Goal: Navigation & Orientation: Understand site structure

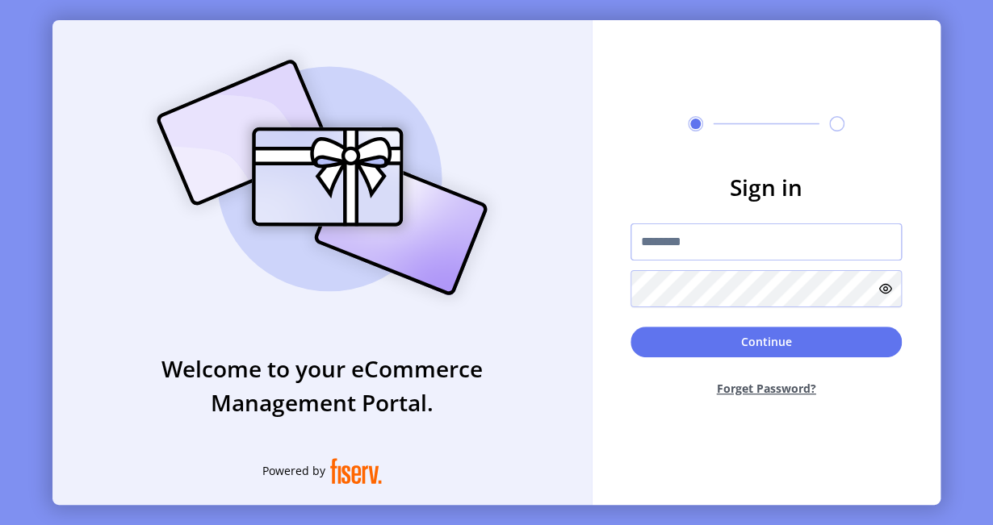
click at [672, 240] on input "text" at bounding box center [765, 242] width 271 height 37
click at [672, 240] on input "*******" at bounding box center [765, 242] width 271 height 37
drag, startPoint x: 672, startPoint y: 240, endPoint x: 610, endPoint y: 189, distance: 80.3
click at [610, 189] on form "Sign in ******* Continue Forget Password?" at bounding box center [766, 290] width 349 height 240
click at [707, 241] on input "*******" at bounding box center [765, 242] width 271 height 37
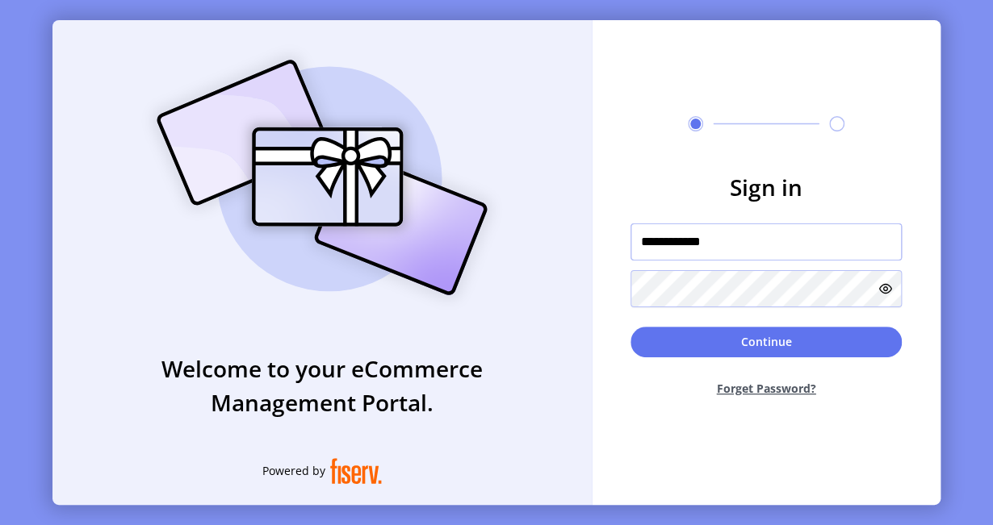
type input "**********"
click at [651, 307] on form "**********" at bounding box center [766, 290] width 349 height 240
click at [884, 287] on icon at bounding box center [885, 289] width 13 height 13
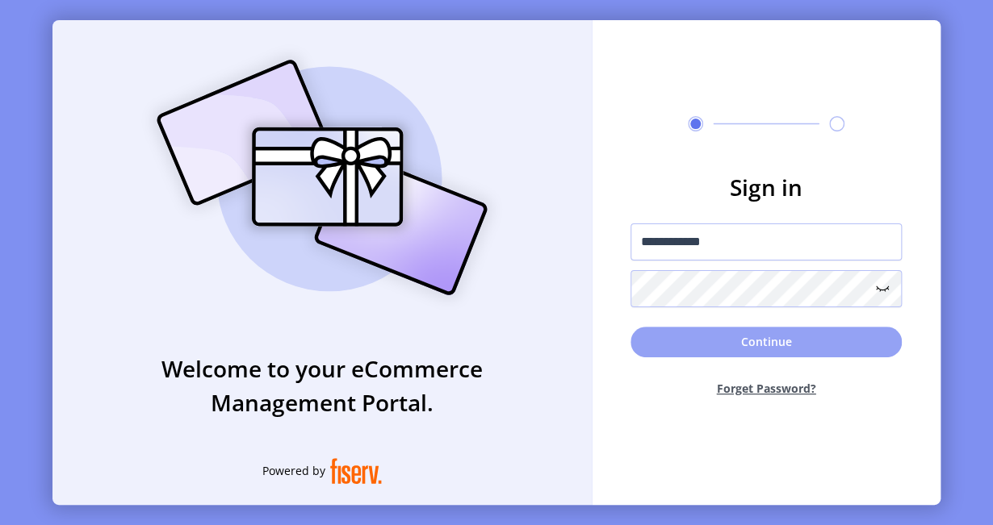
click at [689, 345] on button "Continue" at bounding box center [765, 342] width 271 height 31
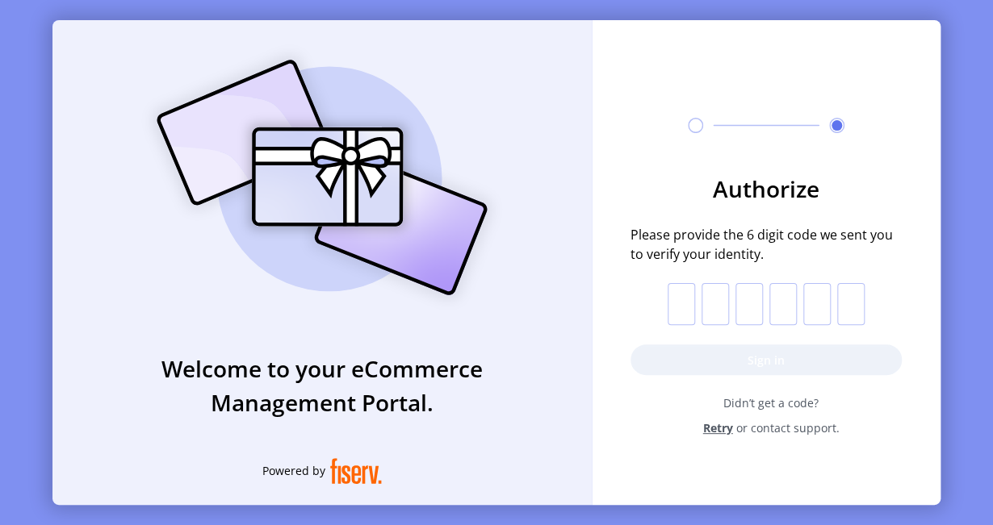
click at [676, 297] on input "text" at bounding box center [681, 304] width 27 height 42
paste input "*"
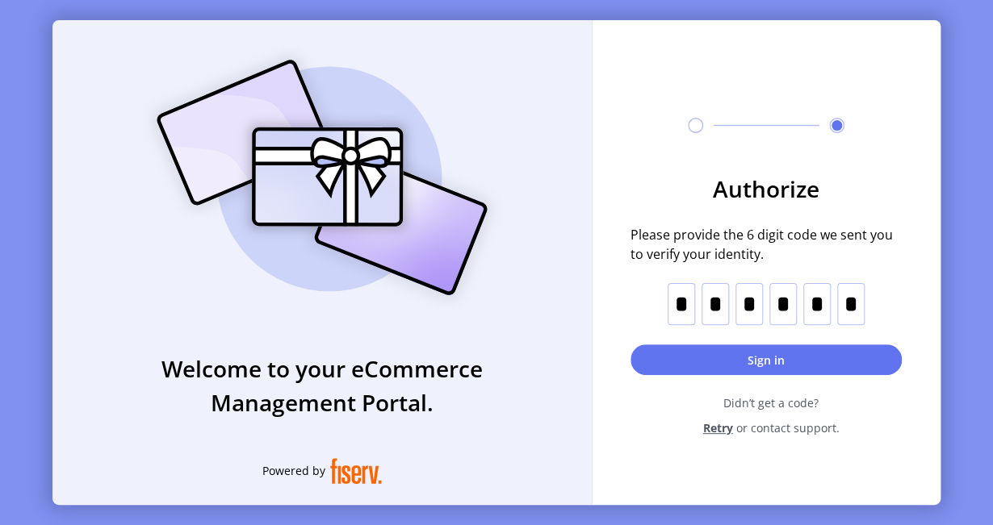
type input "*"
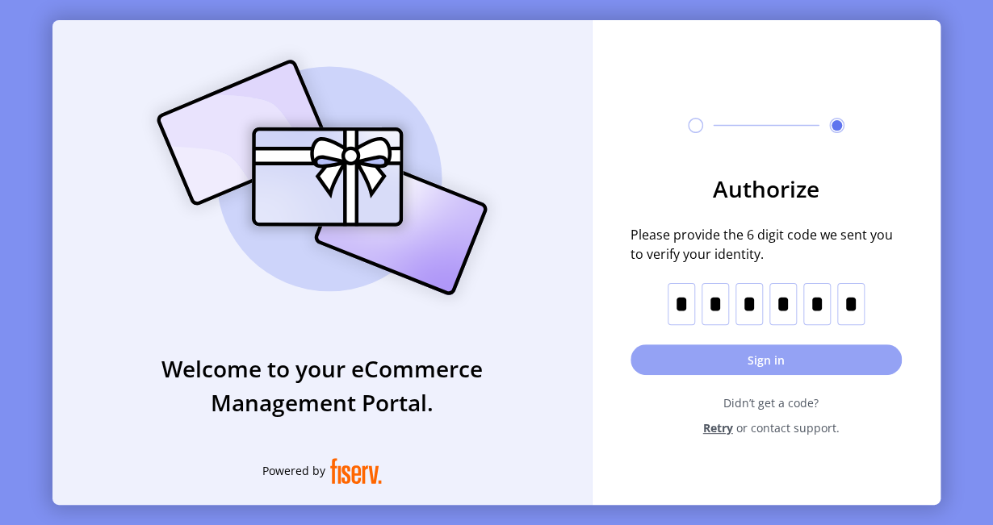
click at [764, 361] on button "Sign in" at bounding box center [765, 360] width 271 height 31
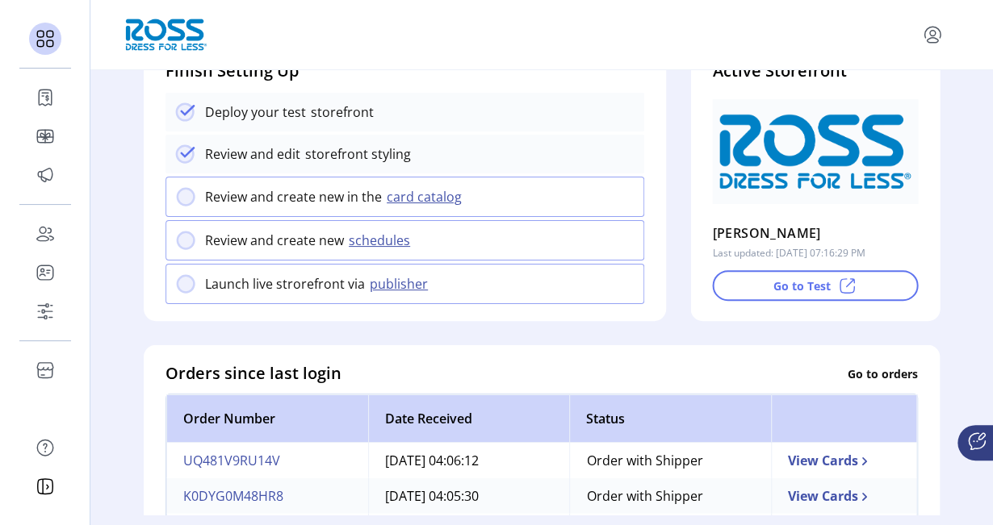
scroll to position [161, 0]
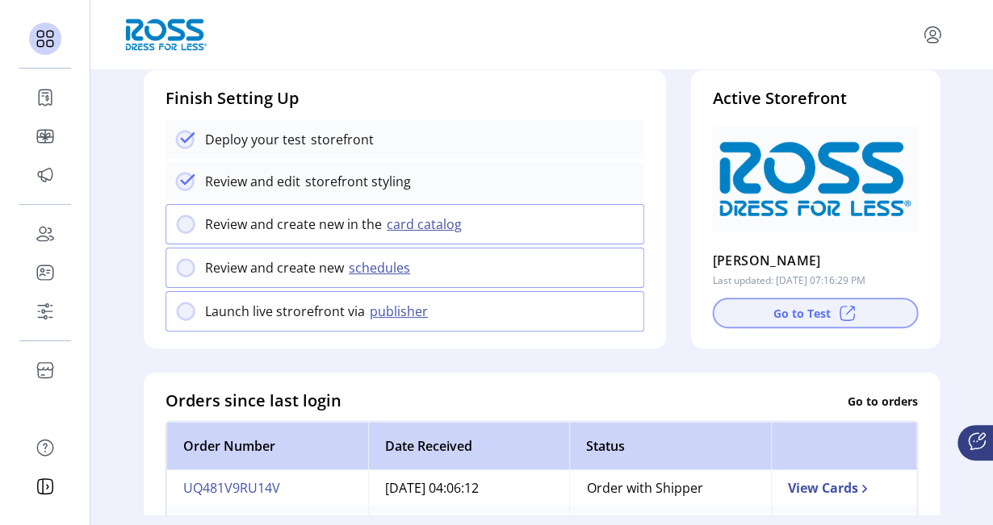
click at [791, 315] on button "Go to Test" at bounding box center [815, 313] width 206 height 31
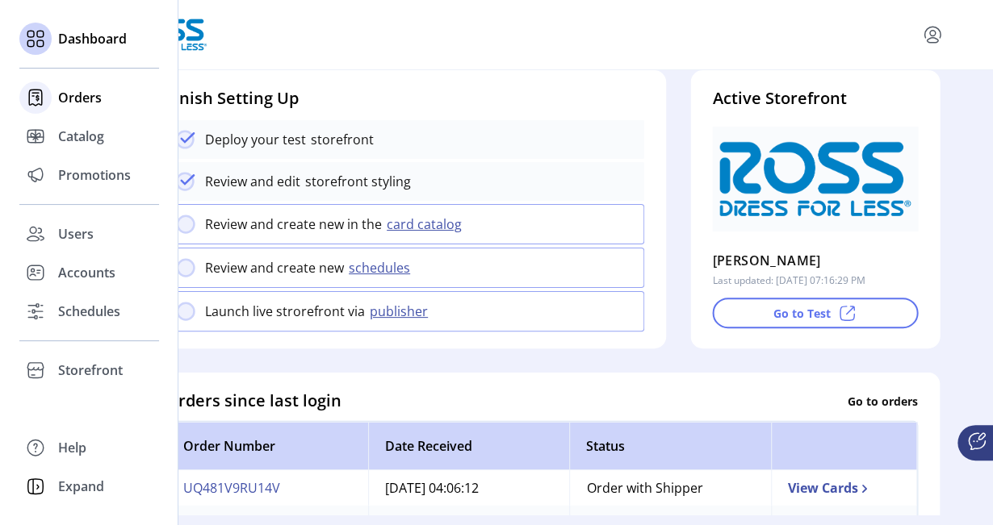
click at [84, 99] on span "Orders" at bounding box center [80, 97] width 44 height 19
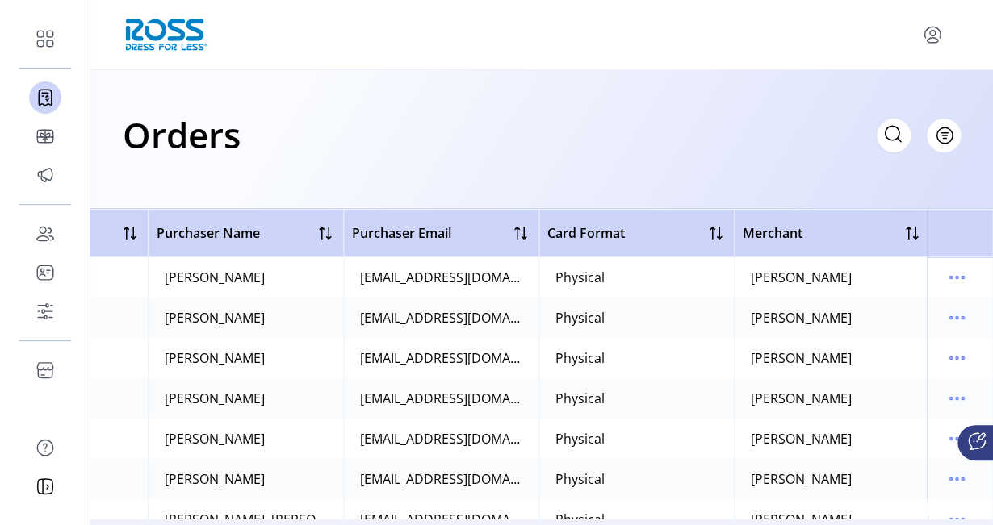
scroll to position [0, 539]
click at [287, 44] on div at bounding box center [542, 34] width 838 height 39
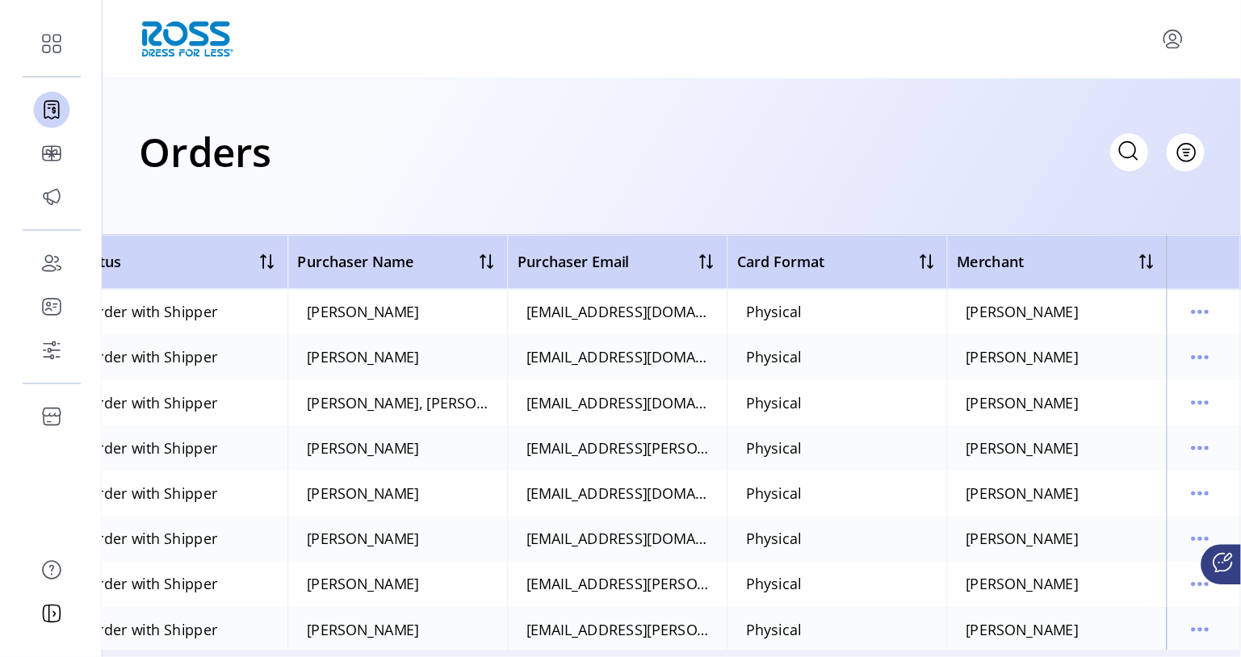
scroll to position [161, 291]
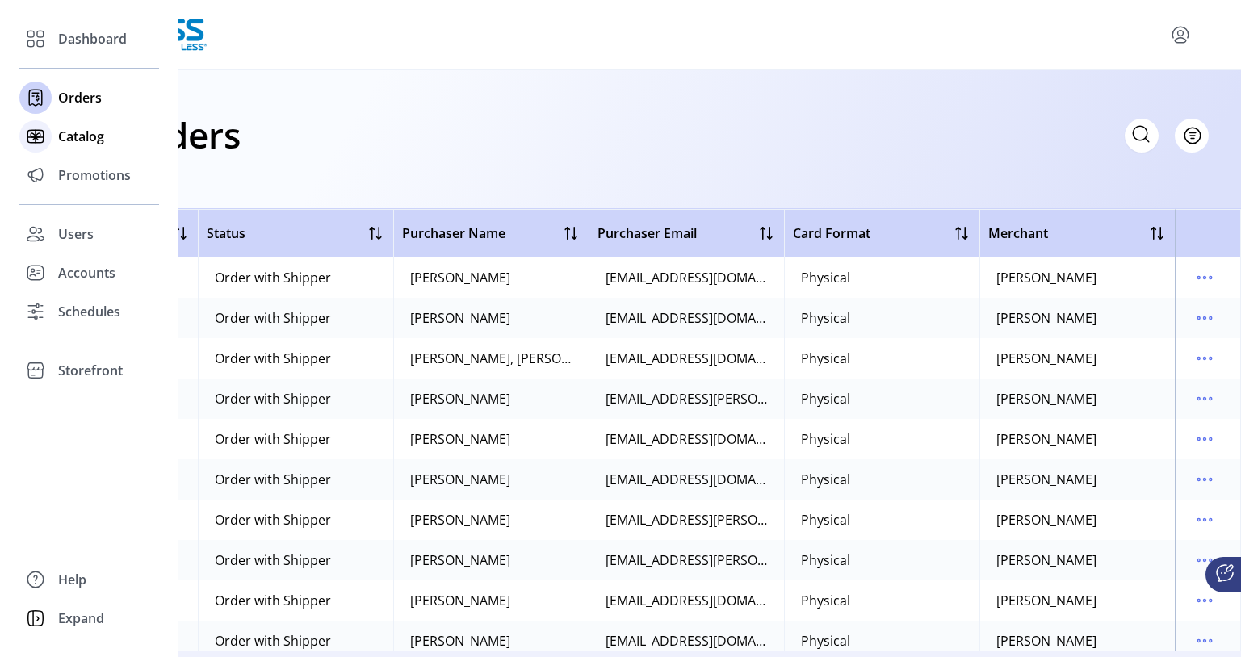
click at [85, 139] on span "Catalog" at bounding box center [81, 136] width 46 height 19
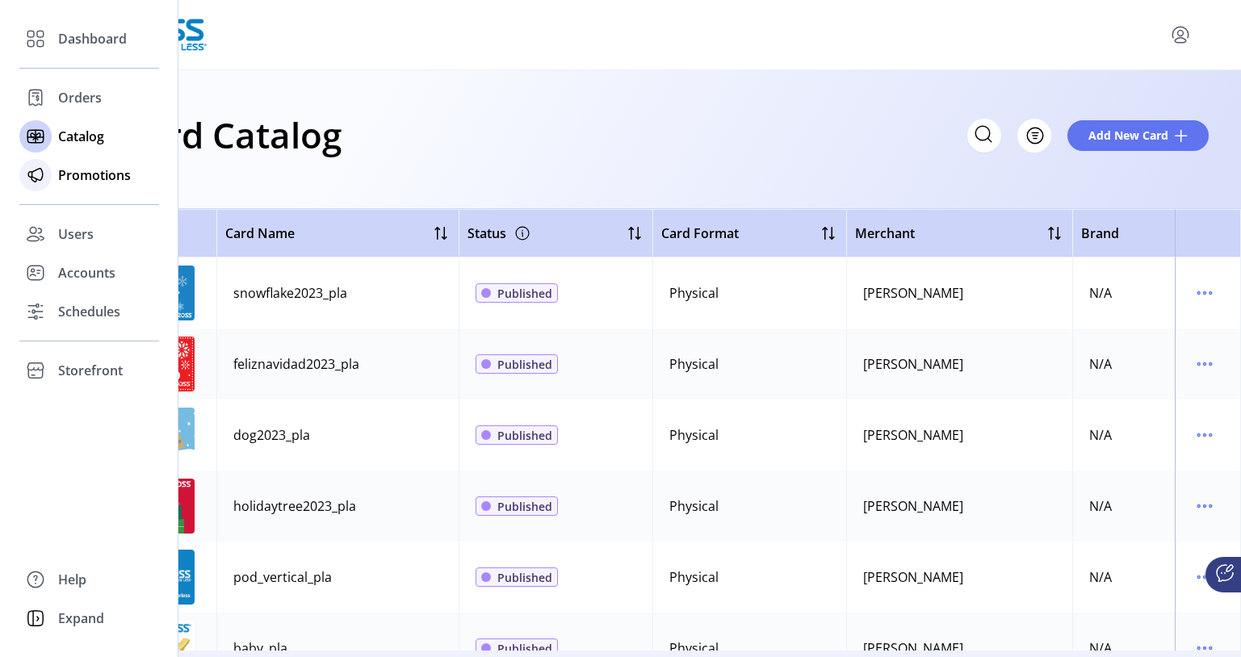
click at [111, 174] on span "Promotions" at bounding box center [94, 174] width 73 height 19
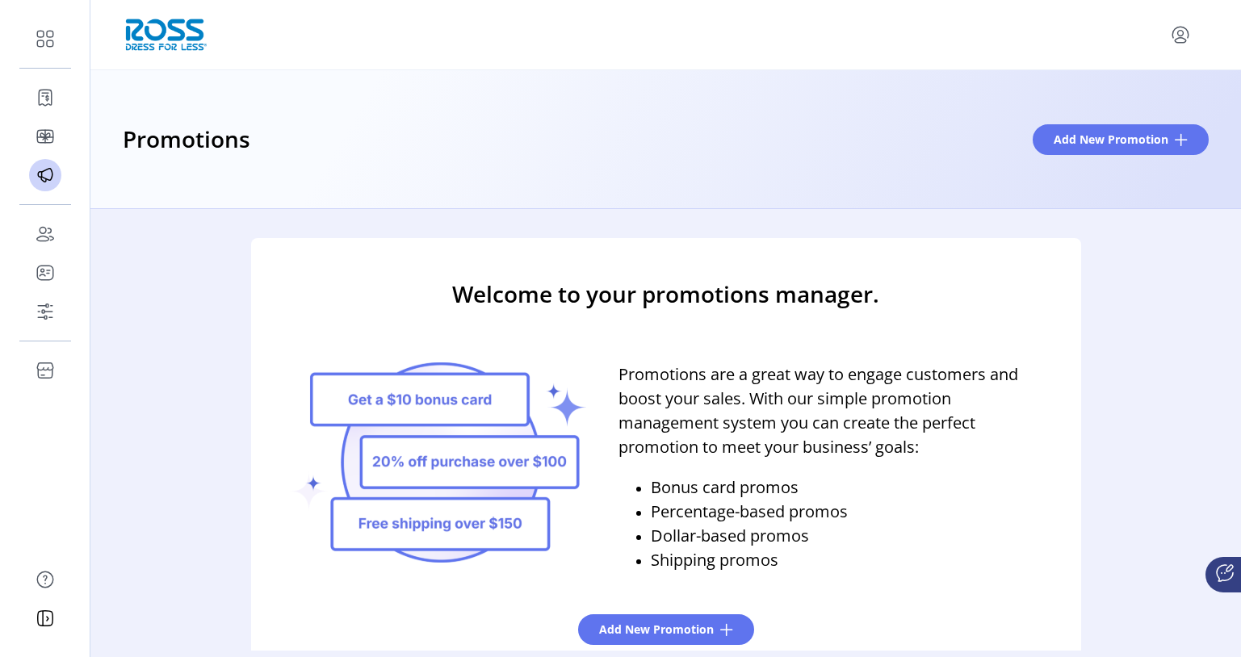
scroll to position [26, 0]
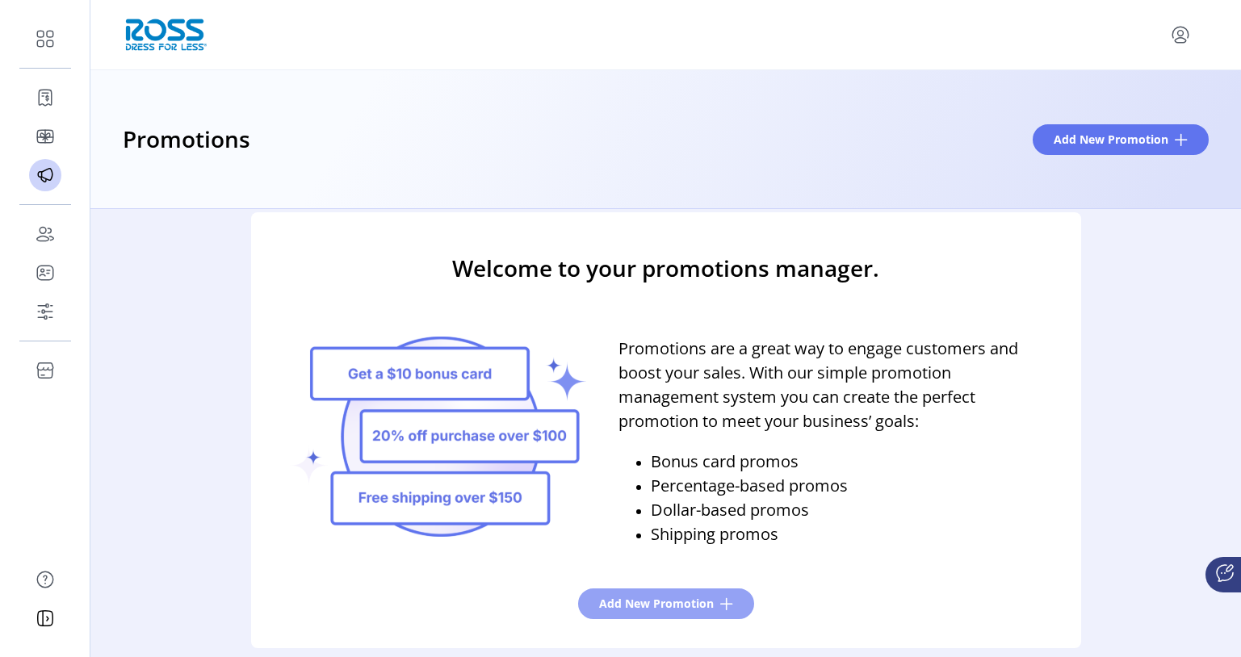
click at [721, 525] on span at bounding box center [726, 603] width 13 height 13
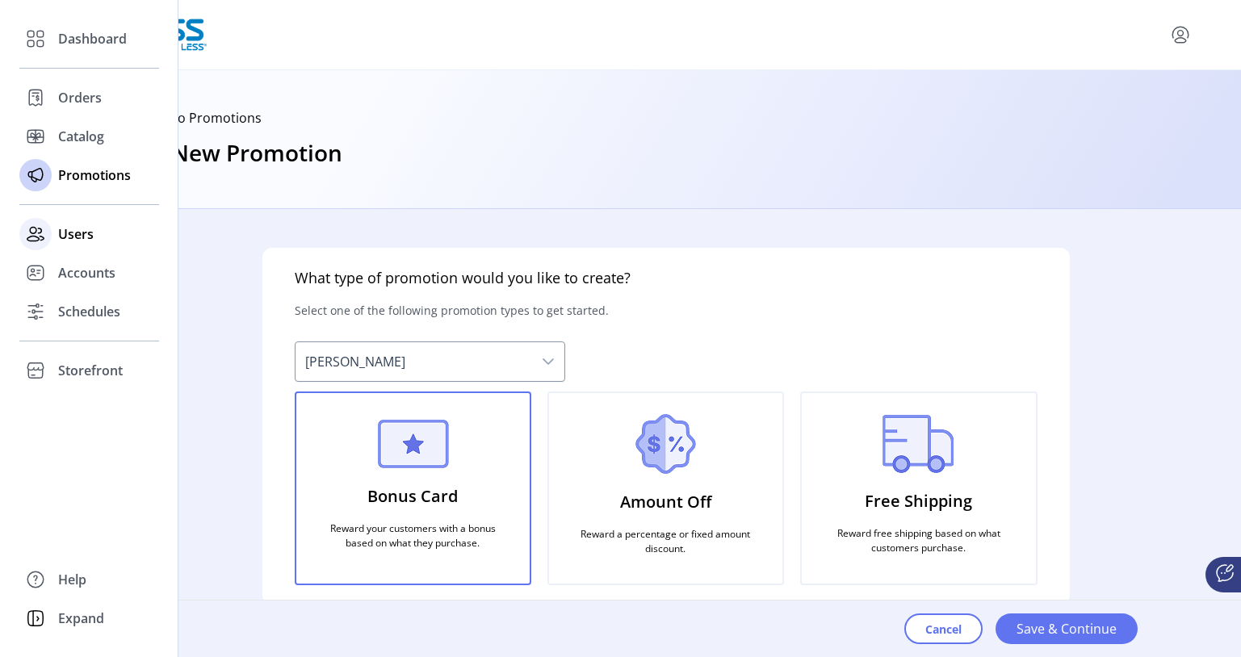
click at [86, 237] on span "Users" at bounding box center [76, 233] width 36 height 19
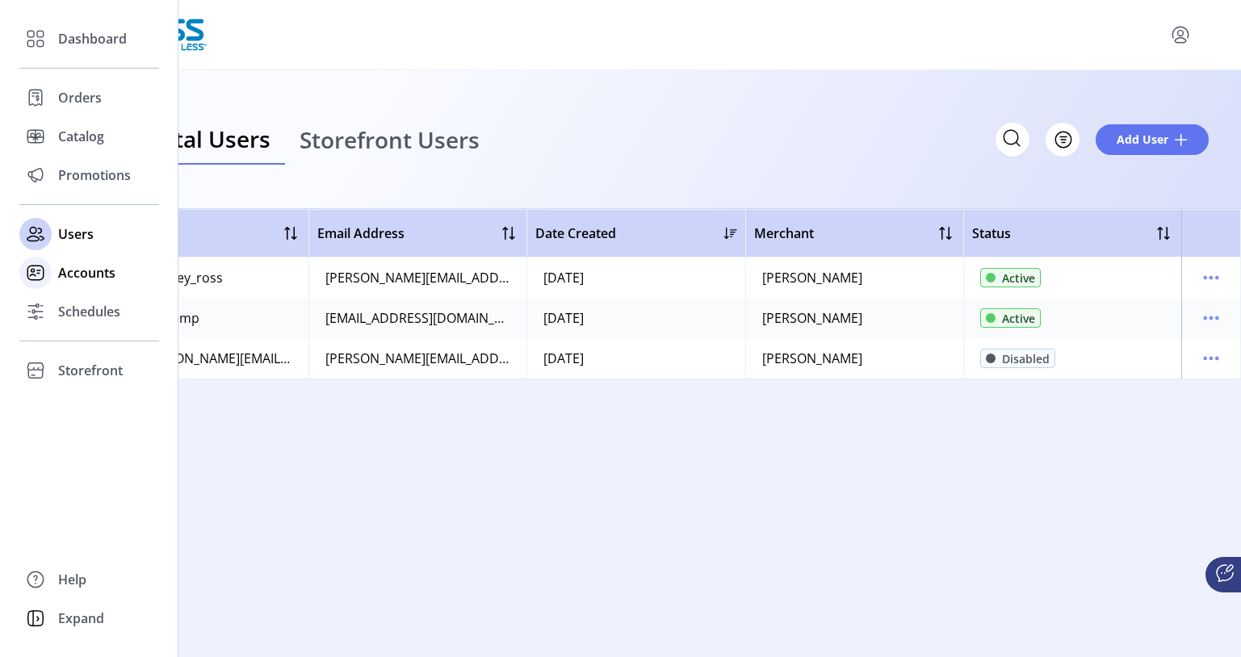
click at [66, 270] on span "Accounts" at bounding box center [86, 272] width 57 height 19
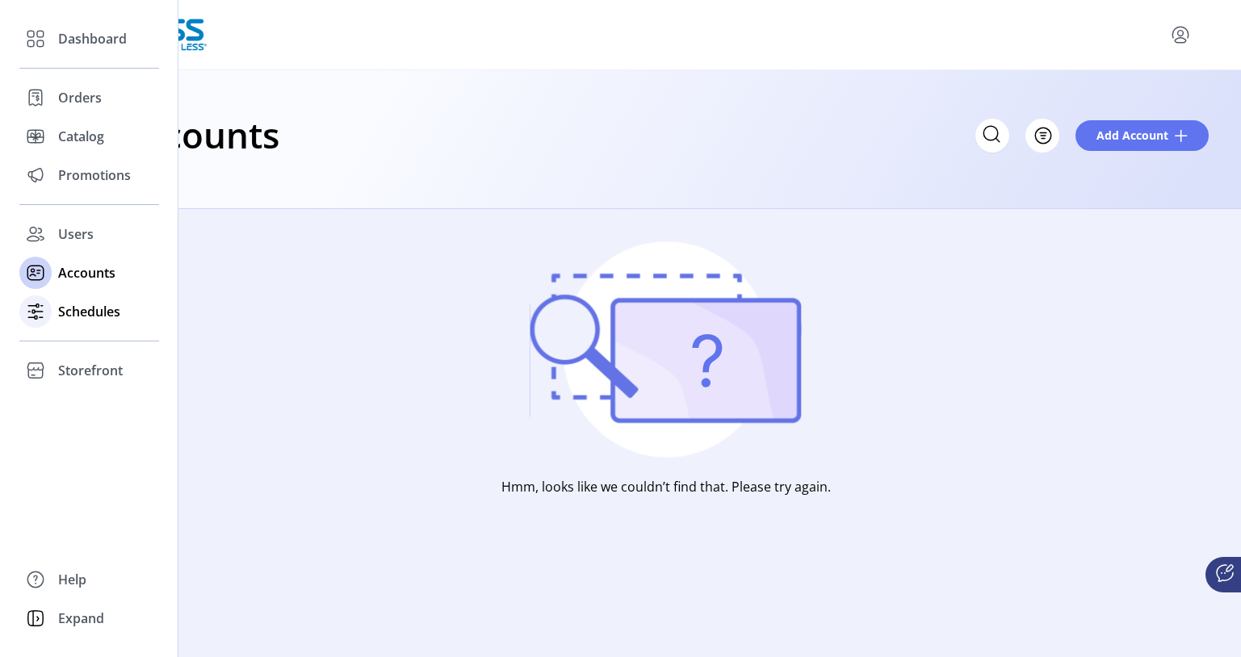
click at [86, 316] on span "Schedules" at bounding box center [89, 311] width 62 height 19
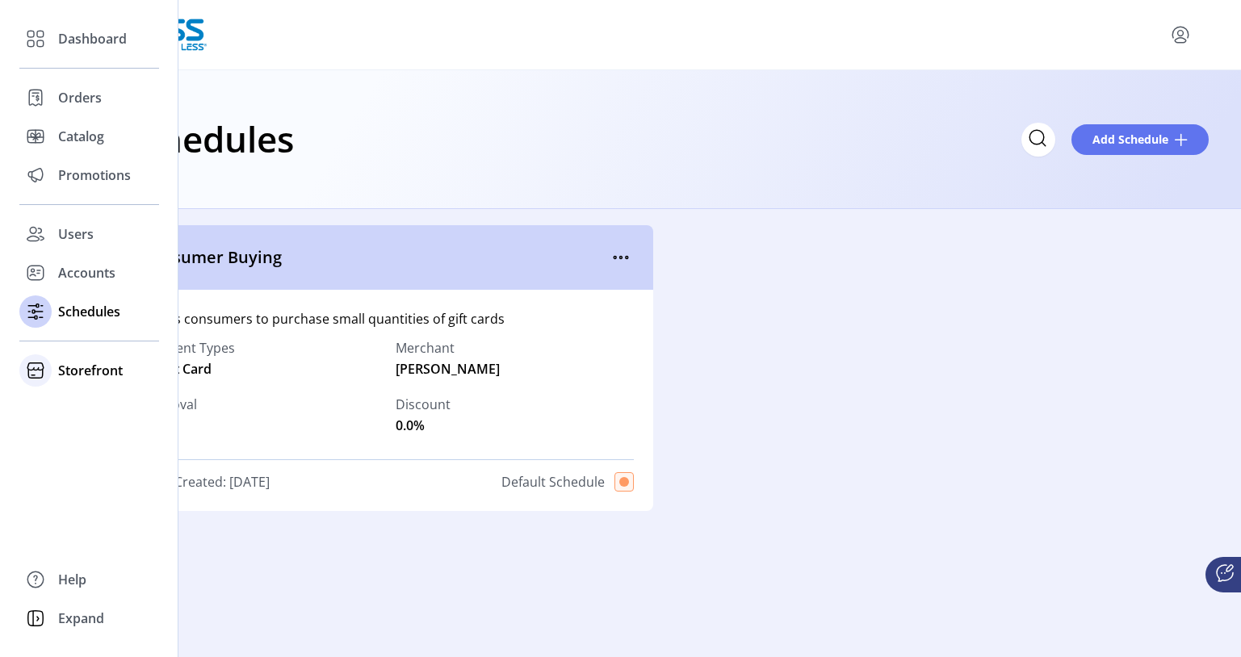
click at [98, 375] on span "Storefront" at bounding box center [90, 370] width 65 height 19
click at [29, 40] on icon at bounding box center [30, 43] width 6 height 6
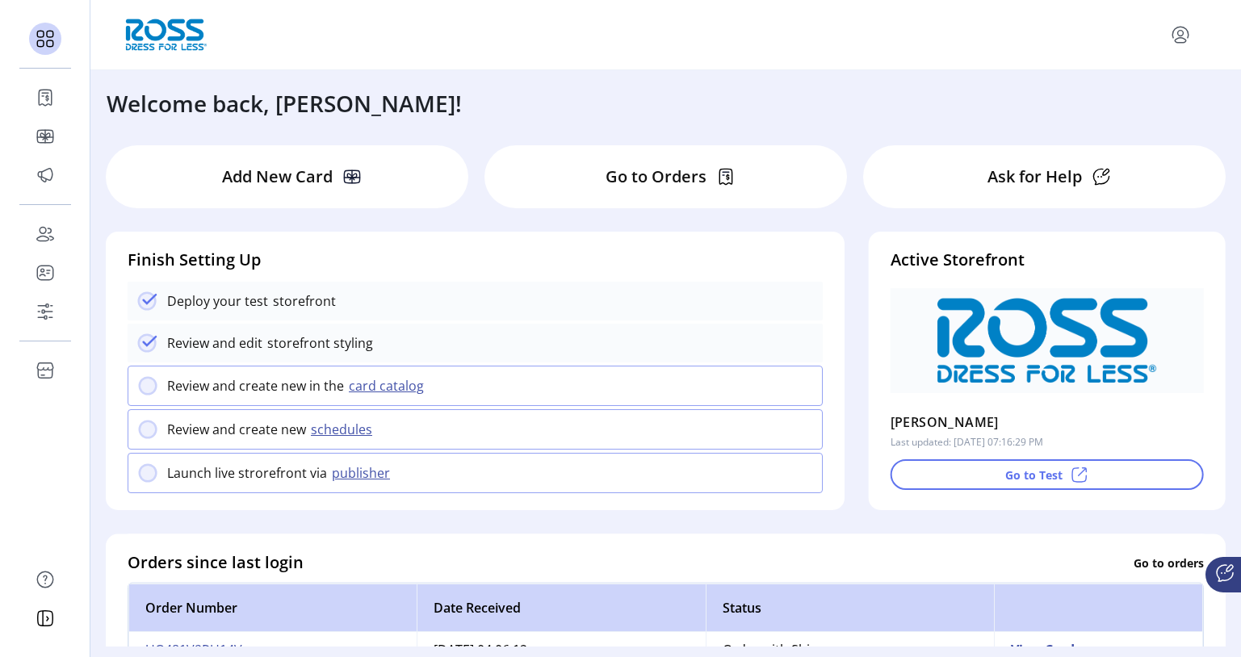
click at [387, 397] on div "Review and create new in the card catalog" at bounding box center [475, 386] width 695 height 40
click at [379, 384] on button "card catalog" at bounding box center [389, 385] width 90 height 19
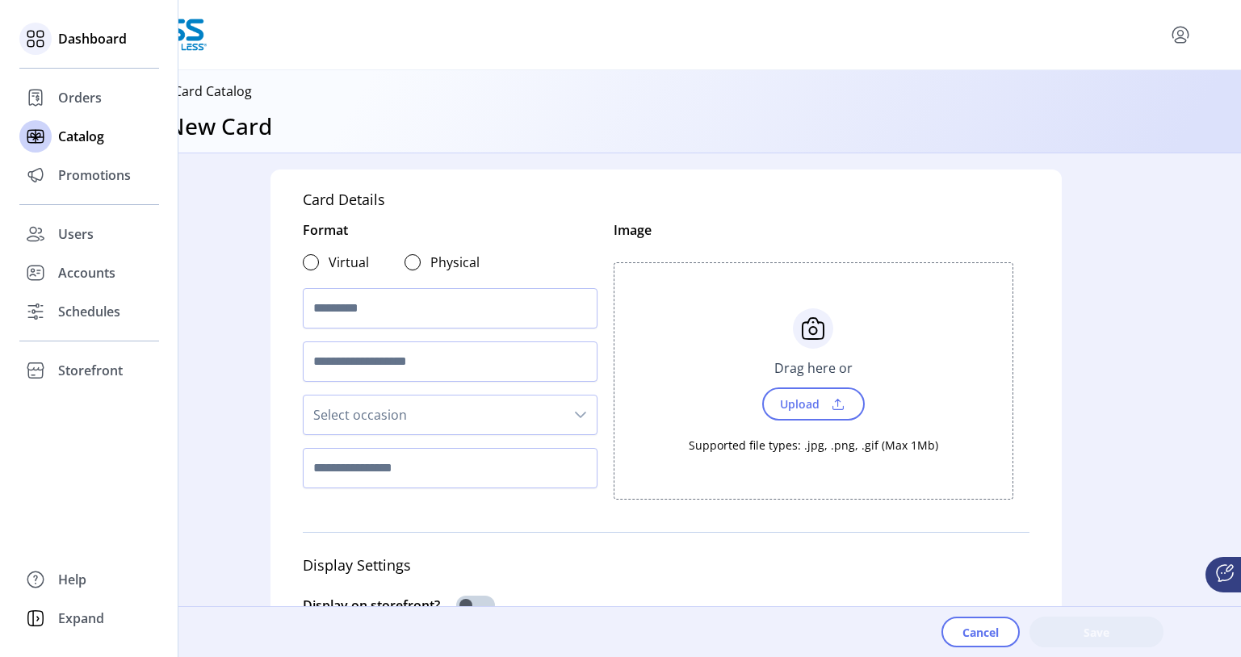
drag, startPoint x: 30, startPoint y: 40, endPoint x: 40, endPoint y: 52, distance: 16.6
click at [31, 40] on icon at bounding box center [30, 43] width 6 height 6
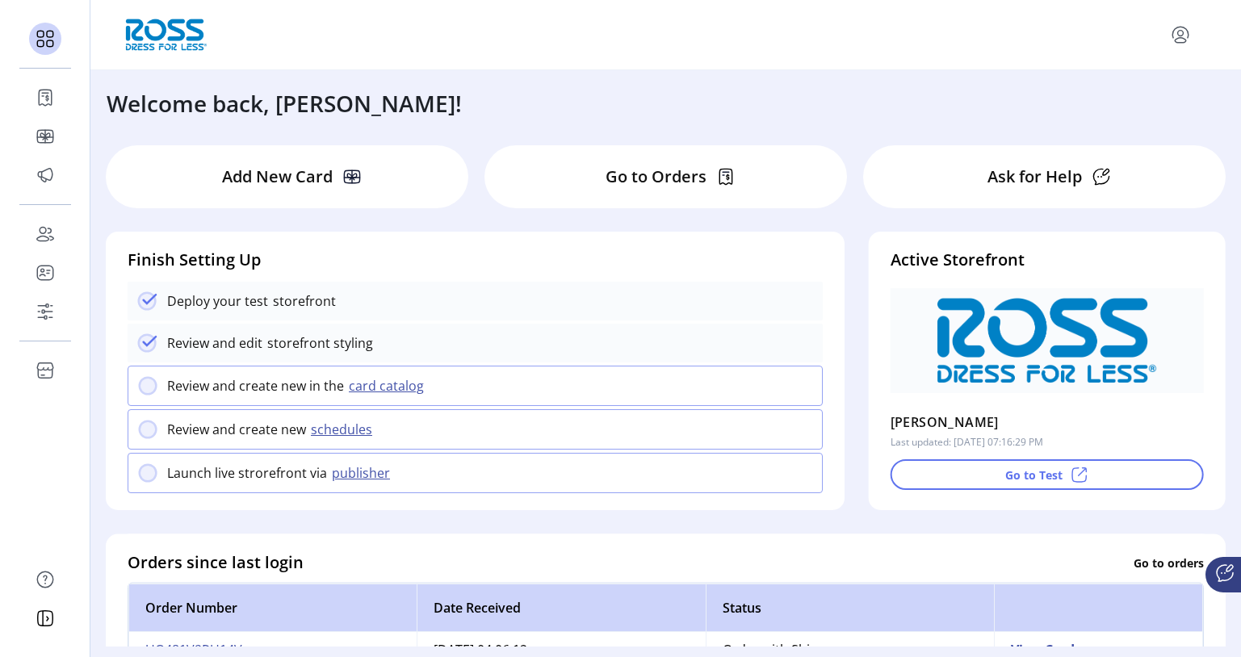
click at [149, 387] on 2311 at bounding box center [148, 386] width 17 height 17
click at [144, 434] on 2311 at bounding box center [148, 429] width 17 height 17
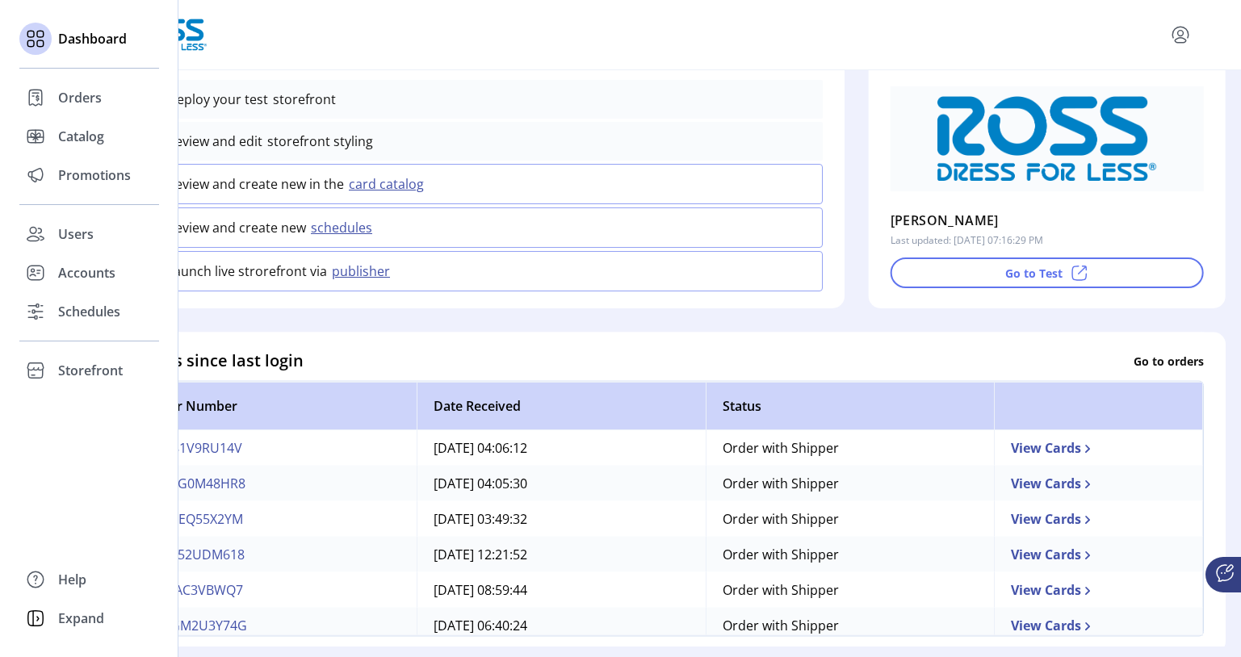
click at [62, 464] on div "Dashboard Orders Catalog Promotions Users Accounts Schedules Storefront Configu…" at bounding box center [89, 328] width 178 height 657
